Goal: Information Seeking & Learning: Learn about a topic

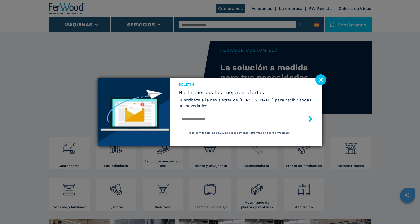
click at [256, 155] on div "Boletín No te pierdas las mejores ofertas Suscríbete a la newsletter de [PERSON…" at bounding box center [210, 112] width 420 height 224
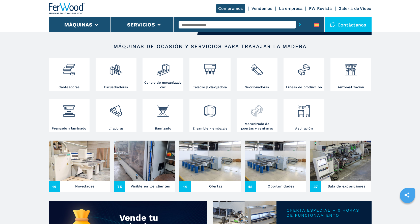
scroll to position [76, 0]
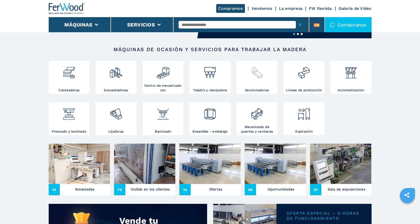
click at [256, 72] on img at bounding box center [256, 70] width 13 height 17
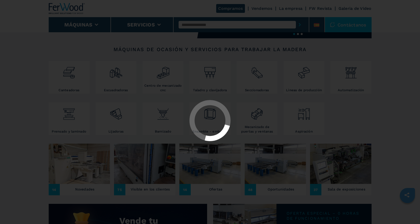
select select "**********"
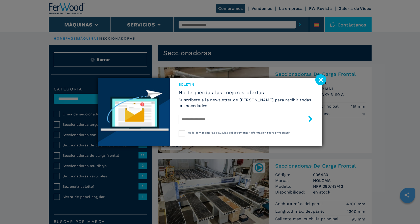
click at [321, 78] on image at bounding box center [320, 79] width 11 height 11
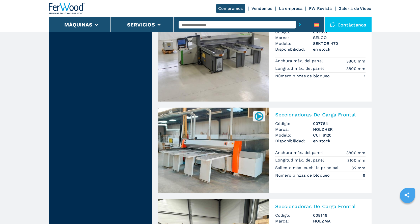
scroll to position [580, 0]
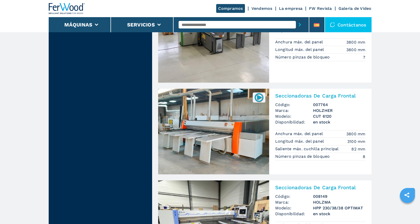
click at [236, 126] on img at bounding box center [213, 132] width 111 height 86
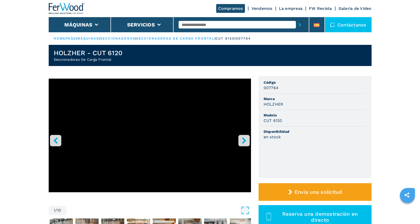
click at [244, 141] on icon "right-button" at bounding box center [244, 140] width 4 height 6
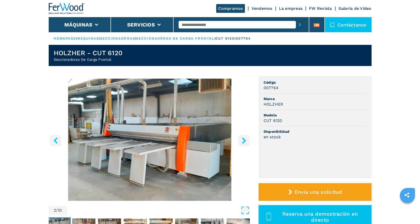
click at [243, 139] on icon "right-button" at bounding box center [244, 140] width 4 height 6
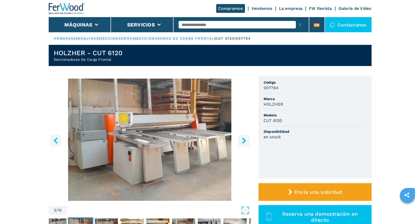
click at [243, 139] on icon "right-button" at bounding box center [244, 140] width 4 height 6
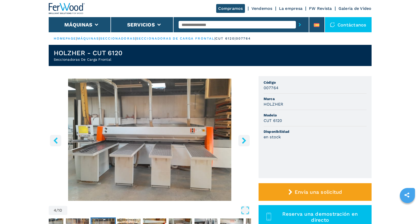
click at [243, 139] on icon "right-button" at bounding box center [244, 140] width 4 height 6
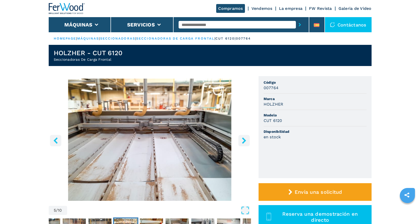
click at [243, 139] on icon "right-button" at bounding box center [244, 140] width 4 height 6
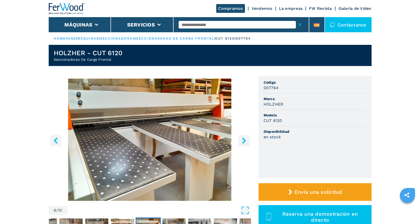
click at [243, 139] on icon "right-button" at bounding box center [244, 140] width 4 height 6
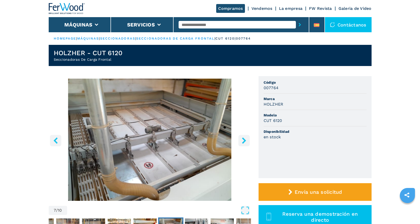
click at [55, 140] on icon "left-button" at bounding box center [55, 140] width 4 height 6
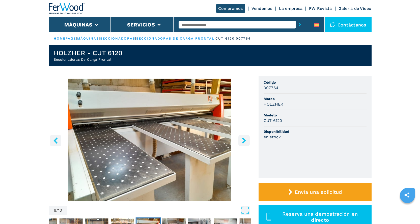
click at [244, 140] on icon "right-button" at bounding box center [244, 140] width 4 height 6
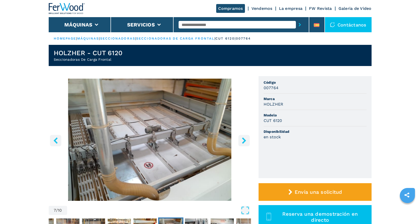
click at [244, 140] on icon "right-button" at bounding box center [244, 140] width 4 height 6
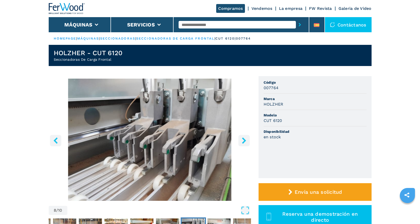
click at [244, 140] on icon "right-button" at bounding box center [244, 140] width 4 height 6
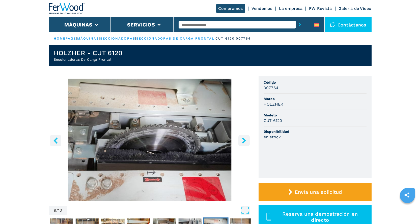
click at [244, 140] on icon "right-button" at bounding box center [244, 140] width 4 height 6
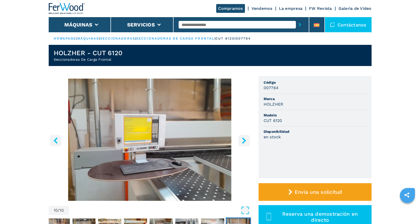
click at [244, 140] on icon "right-button" at bounding box center [244, 140] width 4 height 6
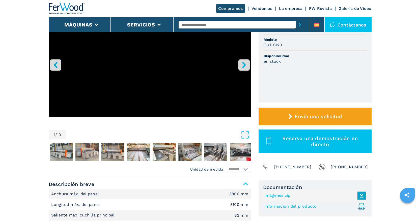
scroll to position [126, 0]
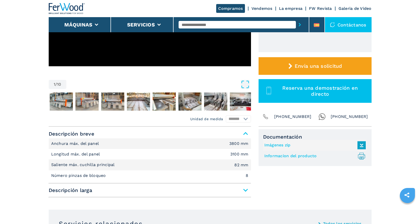
click at [246, 191] on span "Descripción larga" at bounding box center [150, 190] width 202 height 9
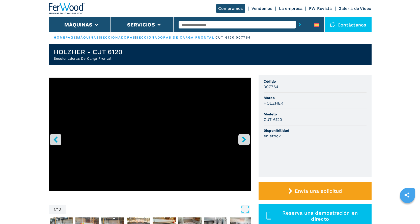
scroll to position [0, 0]
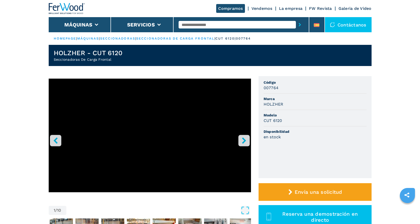
click at [245, 141] on icon "right-button" at bounding box center [244, 140] width 4 height 6
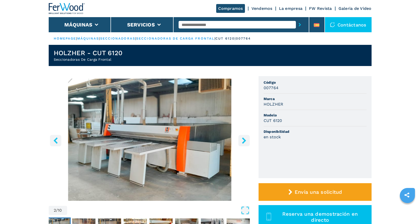
click at [157, 133] on img "Go to Slide 2" at bounding box center [150, 140] width 202 height 122
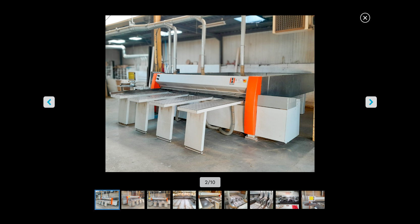
click at [200, 107] on img "Go to Slide 2" at bounding box center [210, 93] width 378 height 157
click at [202, 106] on img "Go to Slide 2" at bounding box center [210, 93] width 378 height 157
click at [370, 101] on icon "right-button" at bounding box center [371, 102] width 6 height 6
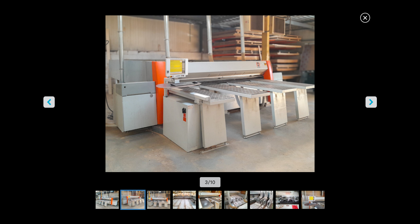
click at [370, 101] on icon "right-button" at bounding box center [371, 102] width 6 height 6
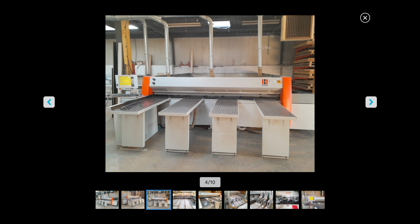
click at [370, 101] on icon "right-button" at bounding box center [371, 102] width 6 height 6
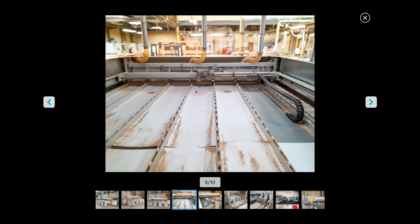
click at [370, 101] on icon "right-button" at bounding box center [371, 102] width 6 height 6
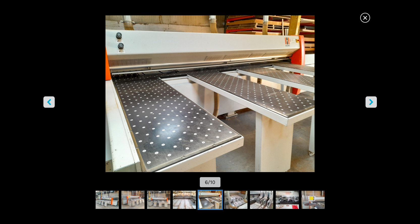
click at [363, 16] on span "×" at bounding box center [365, 16] width 9 height 9
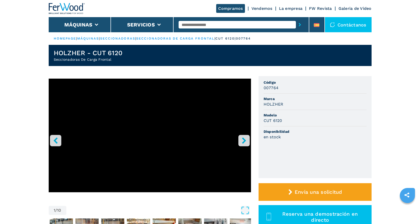
select select "**********"
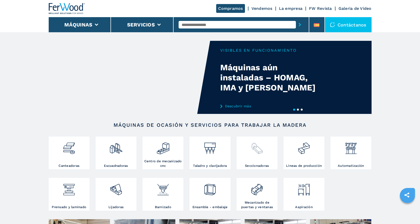
click at [258, 153] on img at bounding box center [256, 146] width 13 height 17
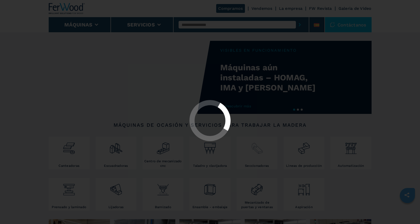
select select "**********"
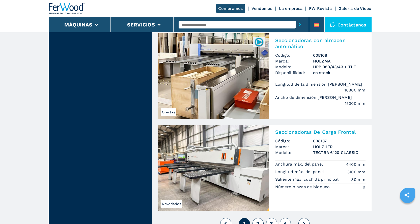
scroll to position [1084, 0]
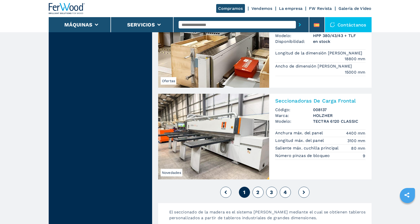
click at [219, 132] on img at bounding box center [213, 137] width 111 height 86
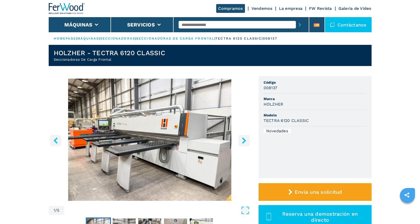
click at [243, 139] on icon "right-button" at bounding box center [244, 140] width 4 height 6
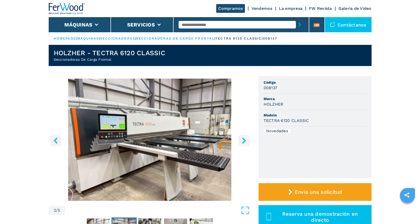
click at [242, 139] on icon "right-button" at bounding box center [244, 140] width 6 height 6
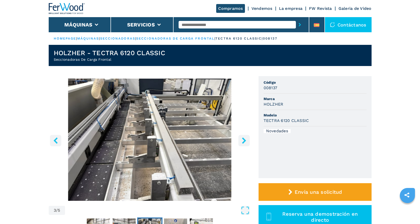
click at [243, 139] on icon "right-button" at bounding box center [244, 140] width 4 height 6
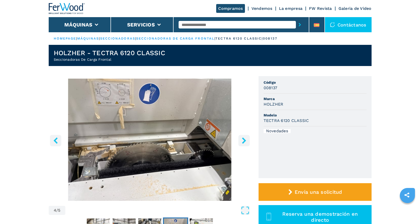
click at [243, 139] on icon "right-button" at bounding box center [244, 140] width 4 height 6
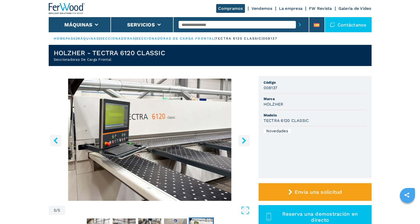
click at [243, 139] on icon "right-button" at bounding box center [244, 140] width 4 height 6
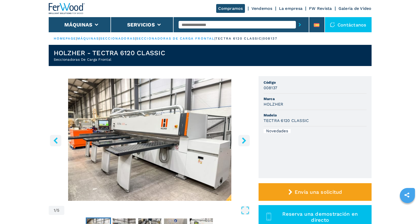
click at [243, 139] on icon "right-button" at bounding box center [244, 140] width 4 height 6
select select "**********"
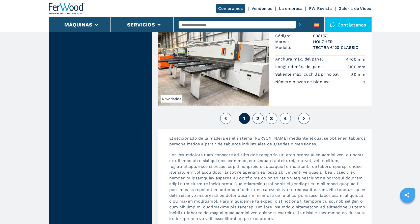
scroll to position [1185, 0]
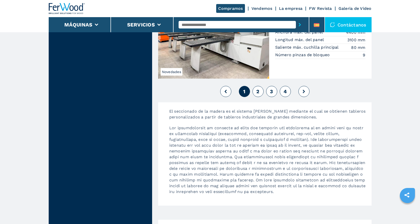
click at [256, 90] on span "2" at bounding box center [257, 91] width 3 height 6
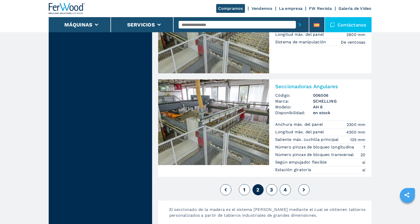
scroll to position [1109, 0]
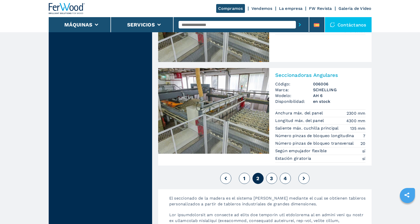
click at [272, 180] on span "3" at bounding box center [271, 178] width 3 height 6
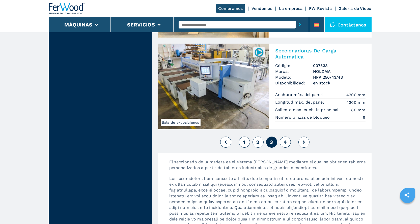
scroll to position [1109, 0]
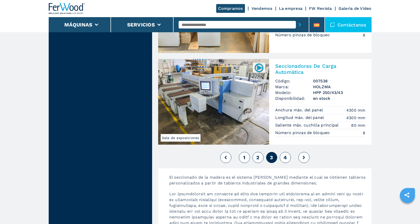
click at [283, 157] on span "4" at bounding box center [284, 158] width 3 height 6
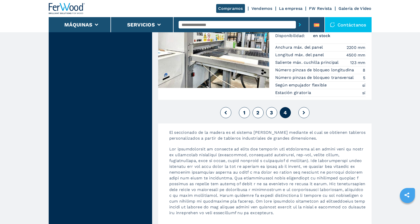
scroll to position [983, 0]
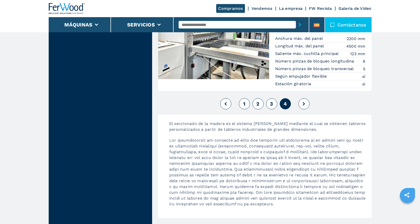
click at [305, 103] on icon at bounding box center [304, 104] width 2 height 4
click at [303, 103] on icon at bounding box center [304, 104] width 2 height 4
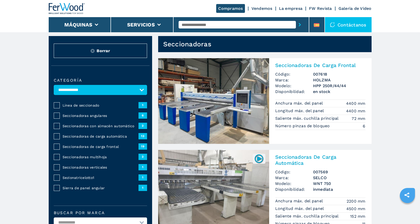
scroll to position [0, 0]
